Goal: Task Accomplishment & Management: Manage account settings

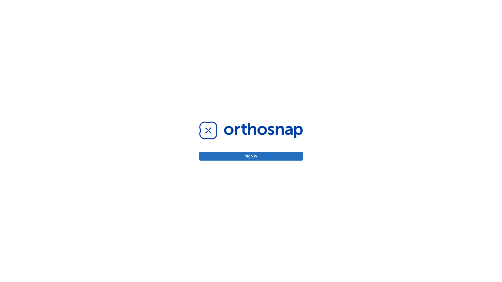
click at [251, 156] on button "Sign in" at bounding box center [250, 156] width 103 height 9
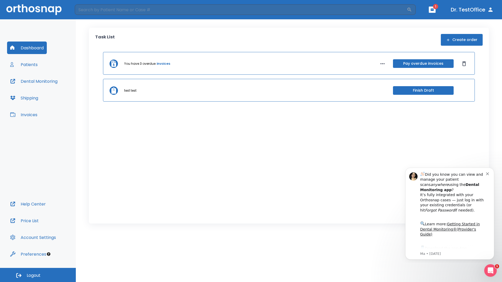
click at [38, 275] on span "Logout" at bounding box center [34, 276] width 14 height 6
